Goal: Task Accomplishment & Management: Use online tool/utility

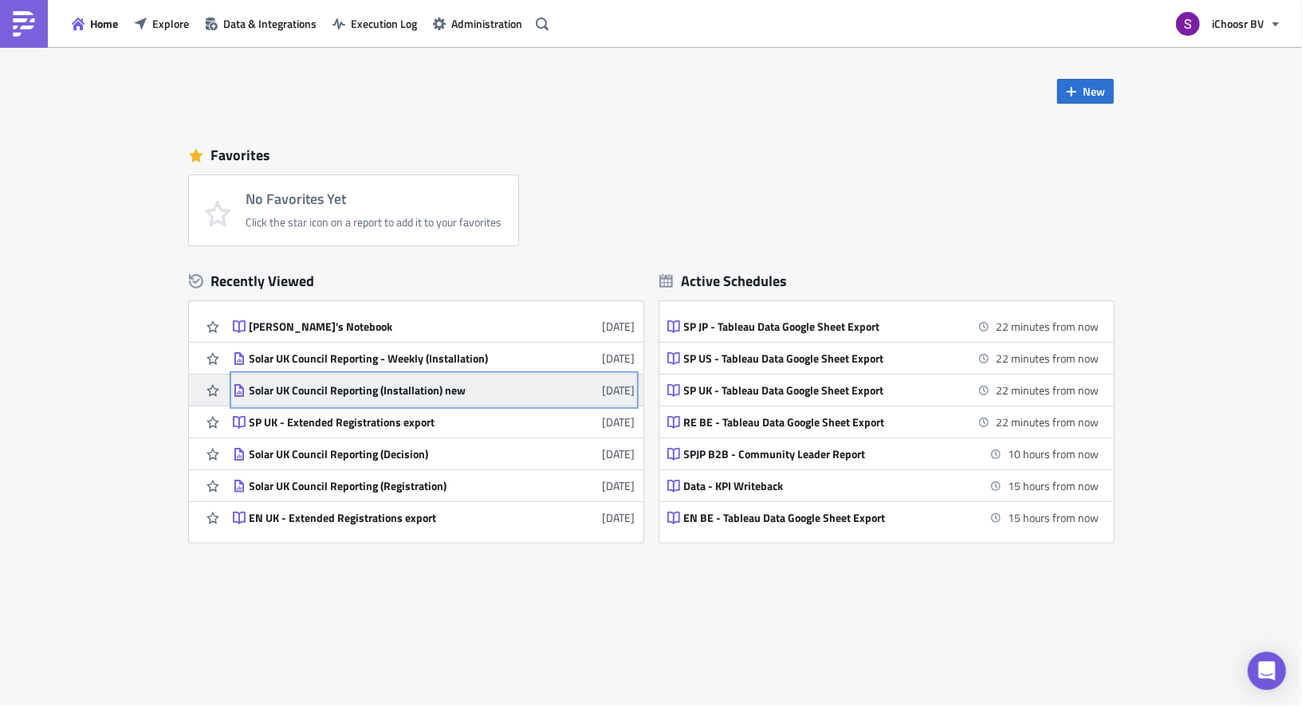
click at [479, 391] on div "Solar UK Council Reporting (Installation) new" at bounding box center [389, 390] width 279 height 14
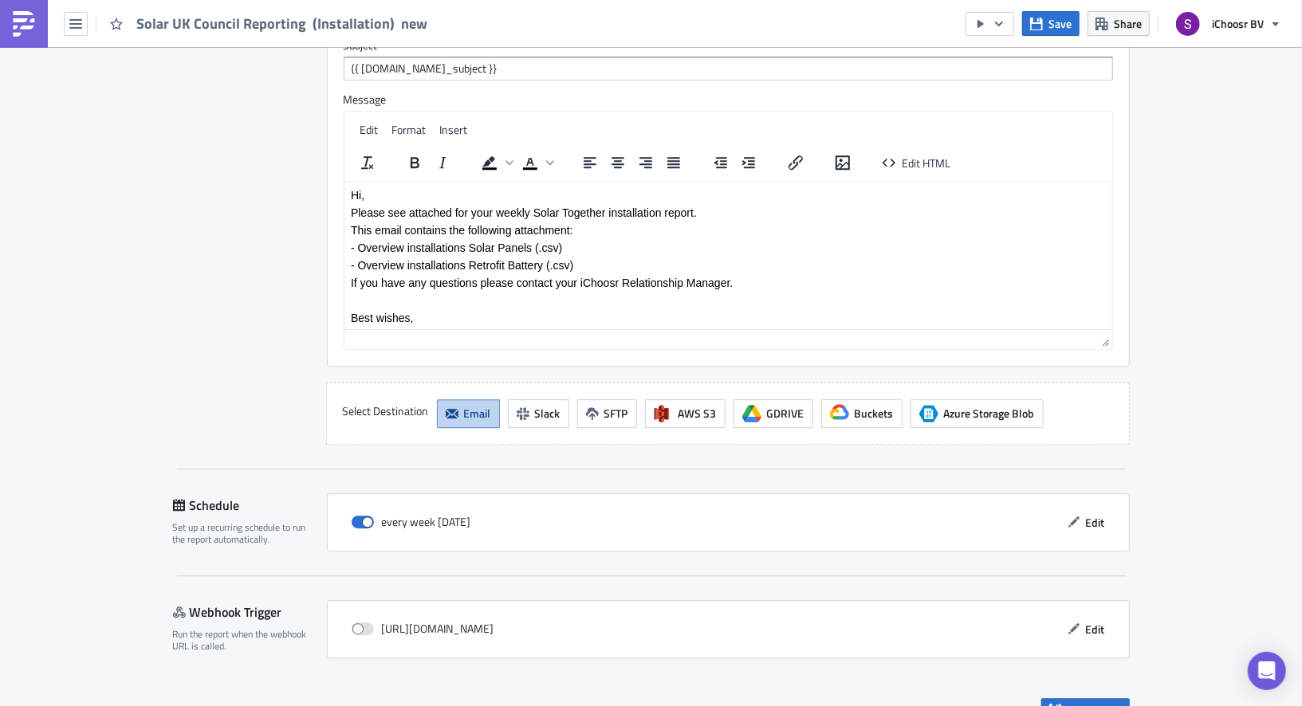
scroll to position [2740, 0]
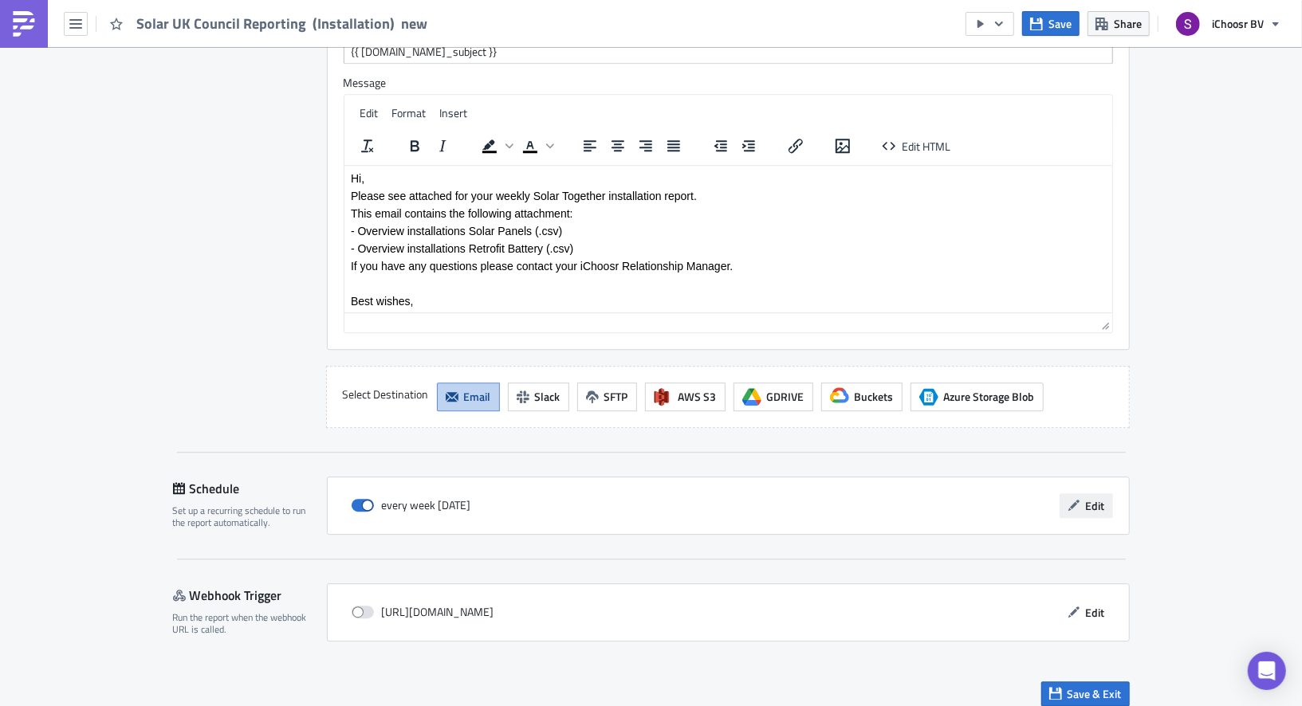
click at [1097, 497] on span "Edit" at bounding box center [1095, 505] width 19 height 17
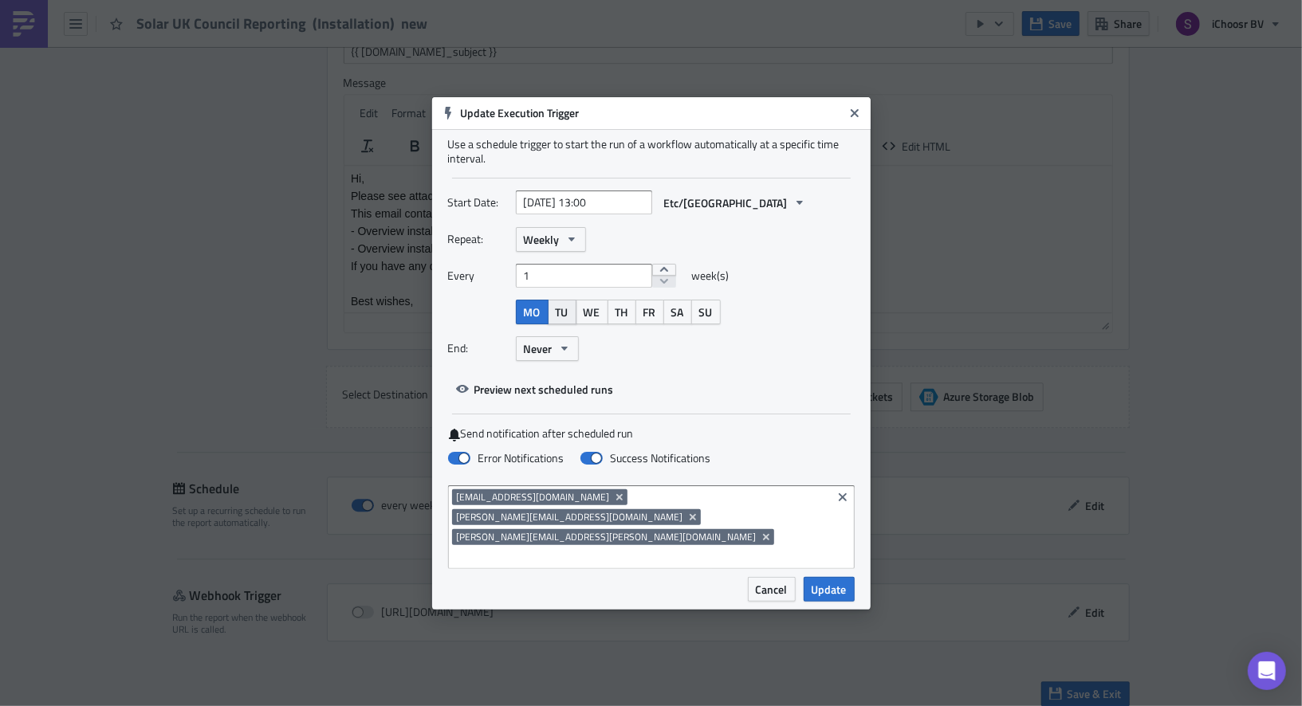
click at [560, 320] on span "TU" at bounding box center [562, 312] width 13 height 17
click at [530, 320] on span "MO" at bounding box center [532, 312] width 17 height 17
click at [825, 581] on span "Update" at bounding box center [829, 589] width 35 height 17
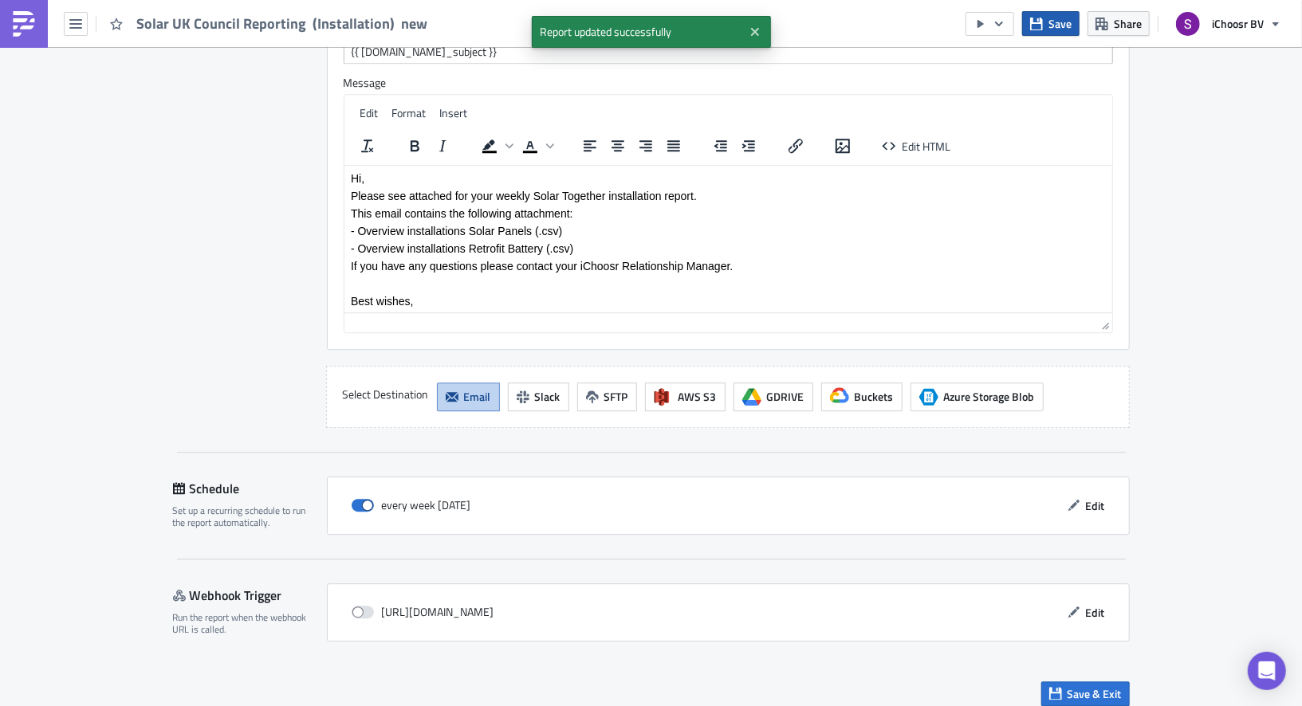
click at [1061, 25] on span "Save" at bounding box center [1059, 23] width 23 height 17
